Goal: Navigation & Orientation: Find specific page/section

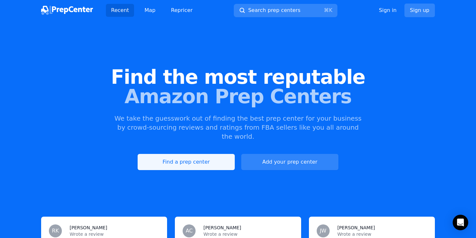
click at [200, 156] on link "Find a prep center" at bounding box center [186, 162] width 97 height 16
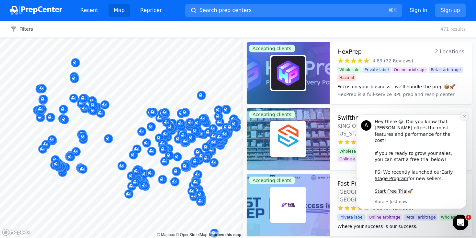
click at [464, 118] on icon "Dismiss notification" at bounding box center [465, 117] width 4 height 4
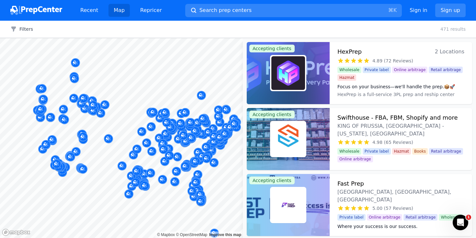
click at [26, 25] on div "Filters Clear all 471 results" at bounding box center [238, 29] width 476 height 17
click at [23, 28] on button "Filters" at bounding box center [21, 29] width 23 height 6
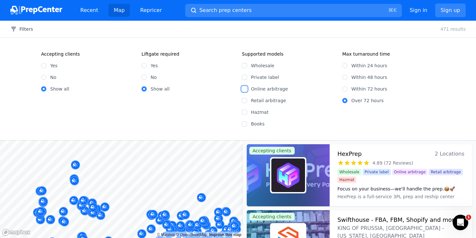
click at [244, 89] on input "Online arbitrage" at bounding box center [244, 88] width 5 height 5
checkbox input "true"
click at [244, 64] on input "Wholesale" at bounding box center [244, 65] width 5 height 5
checkbox input "true"
click at [42, 68] on input "Yes" at bounding box center [43, 65] width 5 height 5
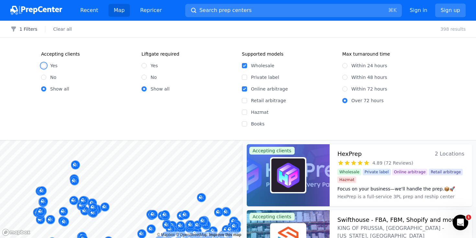
radio input "true"
click at [29, 27] on button "2 Filters" at bounding box center [23, 29] width 27 height 6
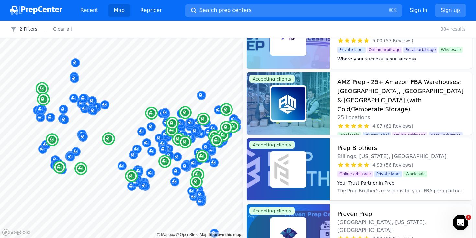
scroll to position [166, 0]
